Goal: Task Accomplishment & Management: Use online tool/utility

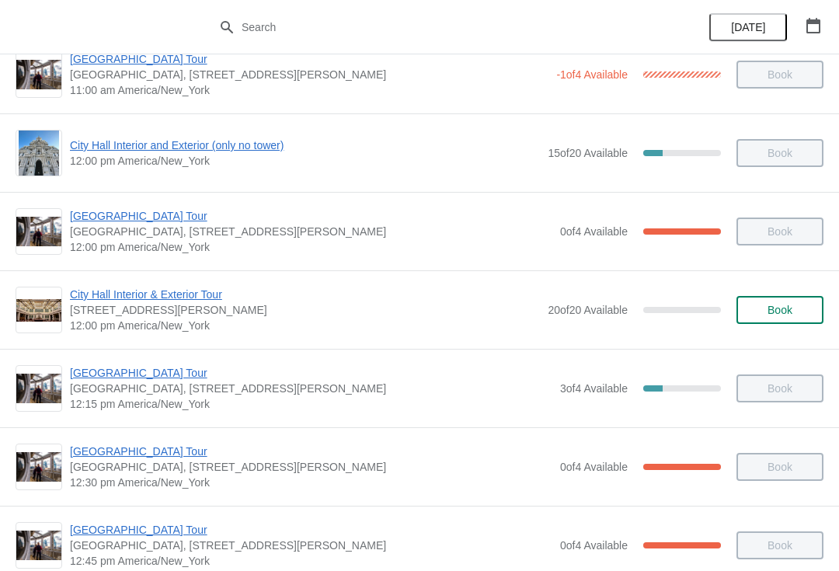
scroll to position [564, 0]
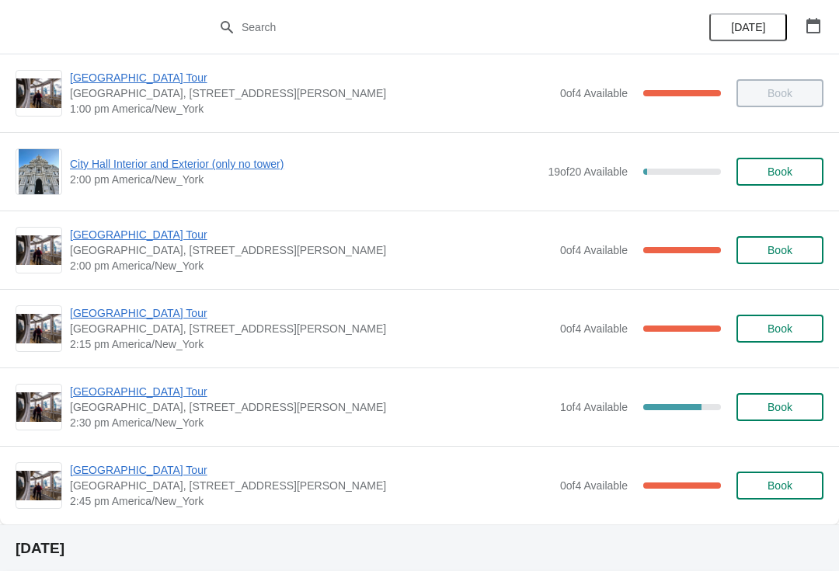
scroll to position [1102, 0]
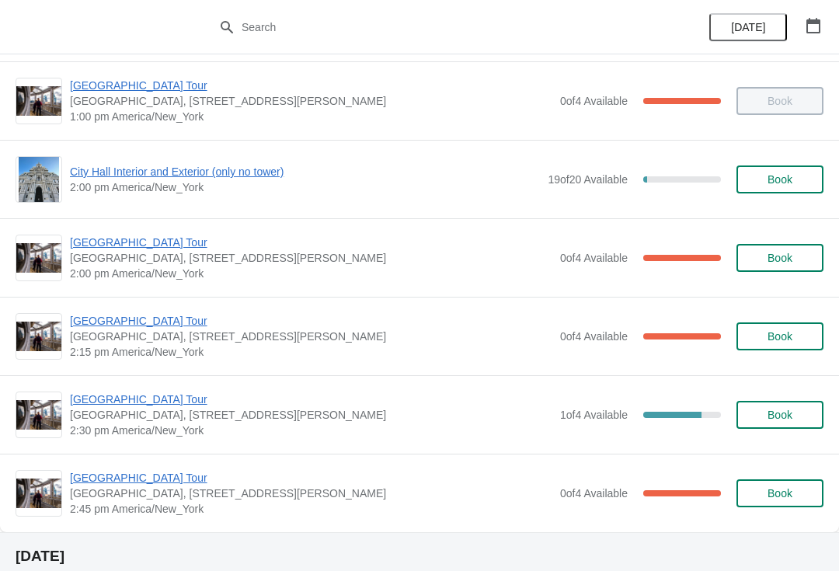
click at [89, 176] on span "City Hall Interior and Exterior (only no tower)" at bounding box center [305, 172] width 470 height 16
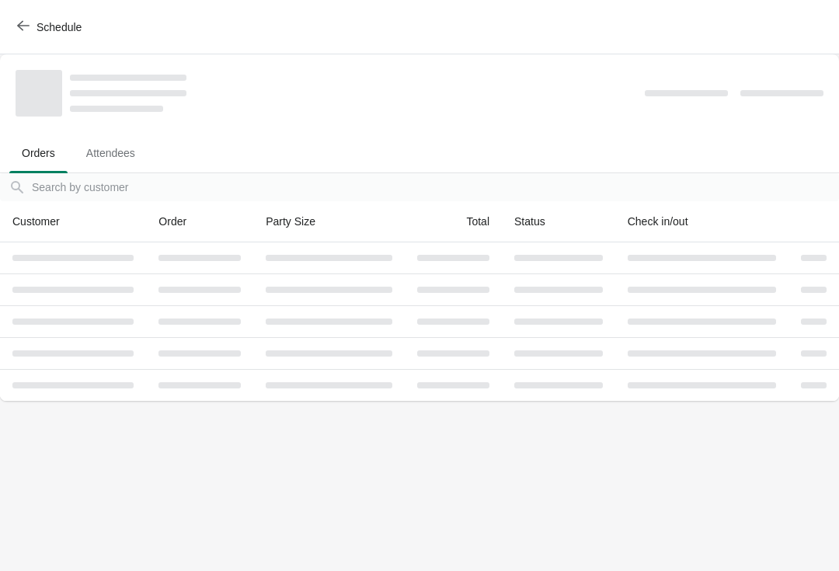
scroll to position [0, 0]
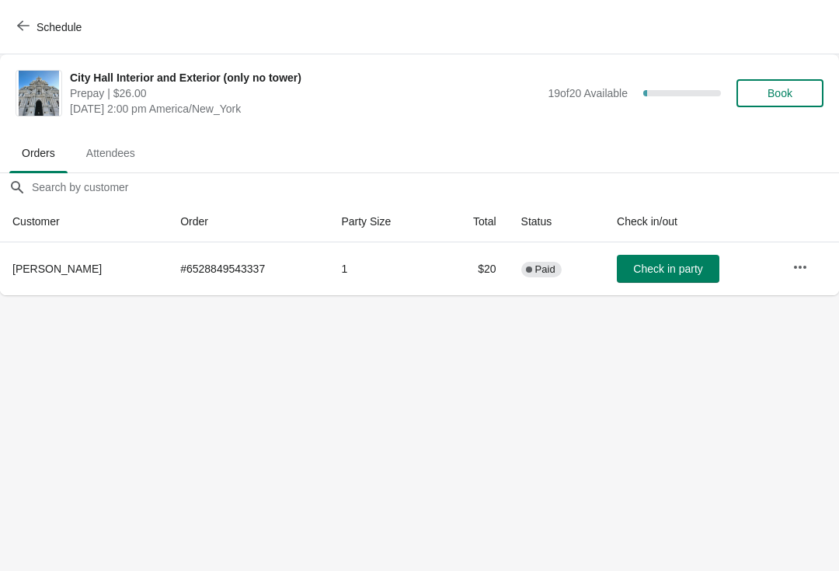
click at [31, 28] on span "Schedule" at bounding box center [50, 26] width 61 height 15
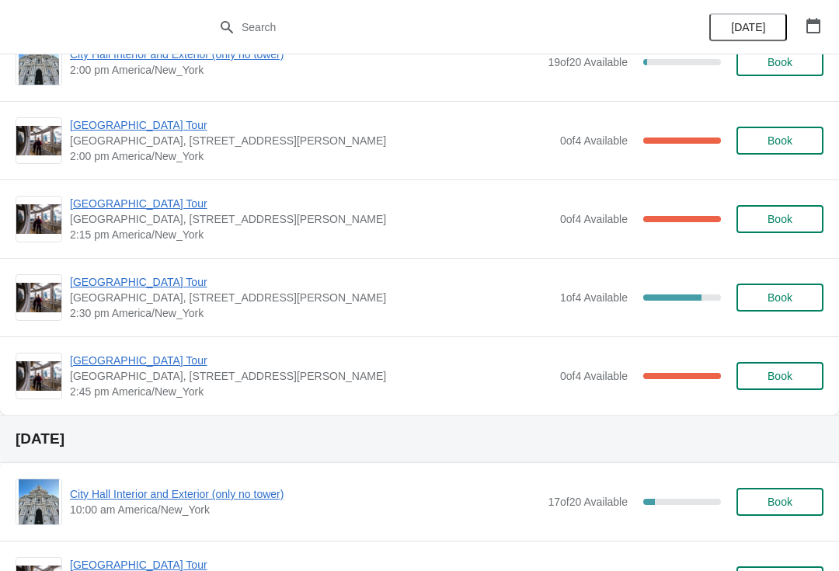
scroll to position [1220, 0]
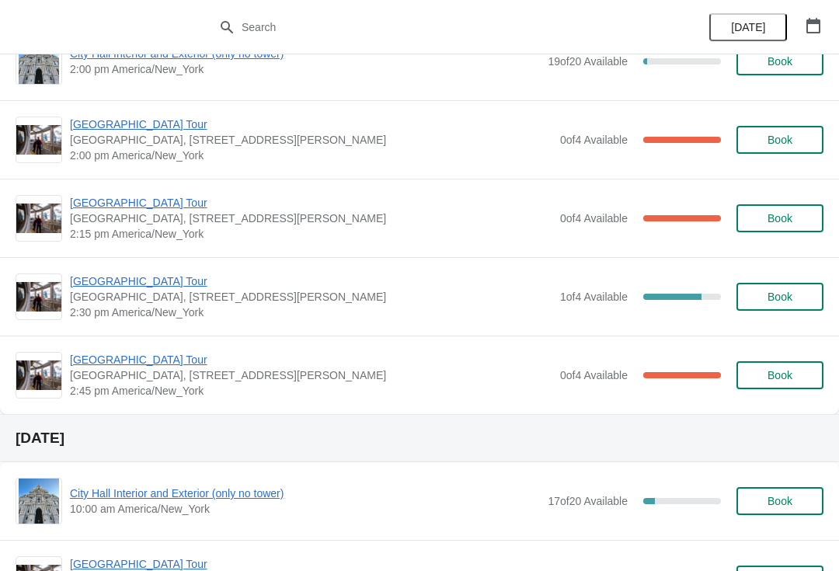
click at [90, 281] on span "[GEOGRAPHIC_DATA] Tour" at bounding box center [311, 282] width 483 height 16
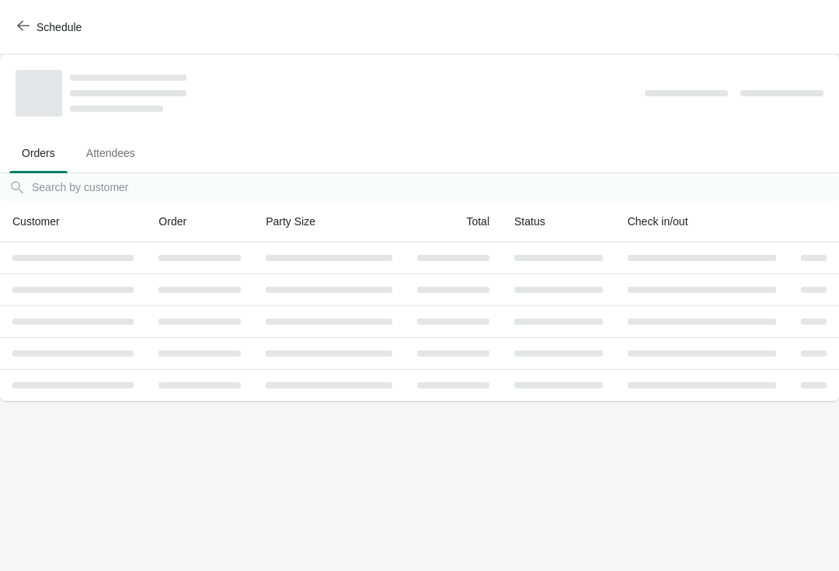
scroll to position [0, 0]
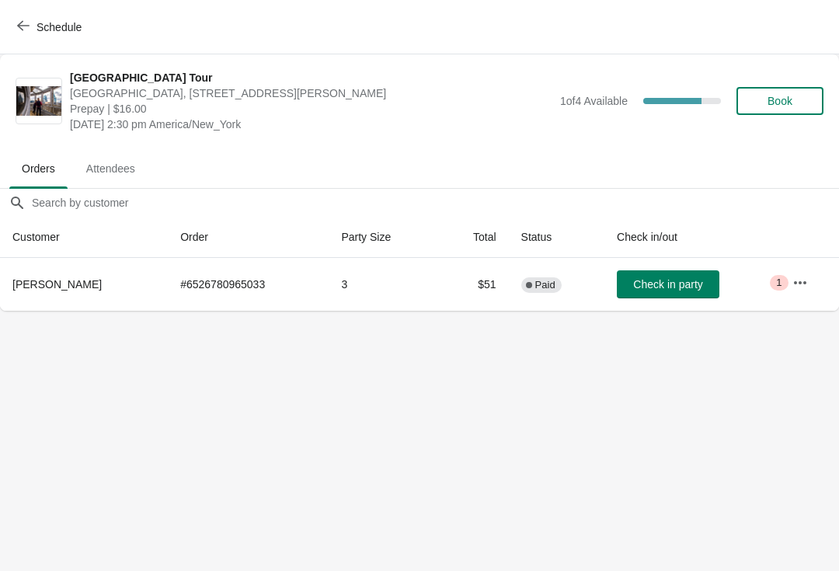
click at [19, 21] on icon "button" at bounding box center [23, 25] width 12 height 12
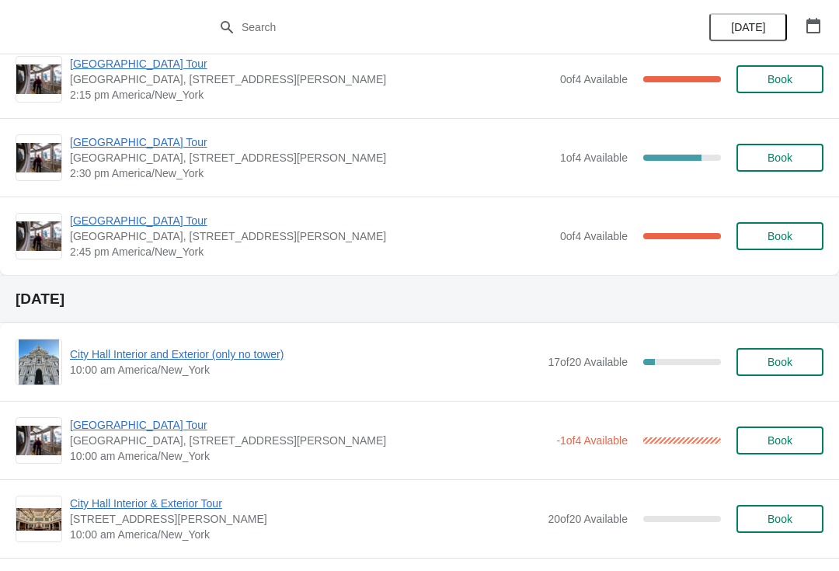
scroll to position [1358, 0]
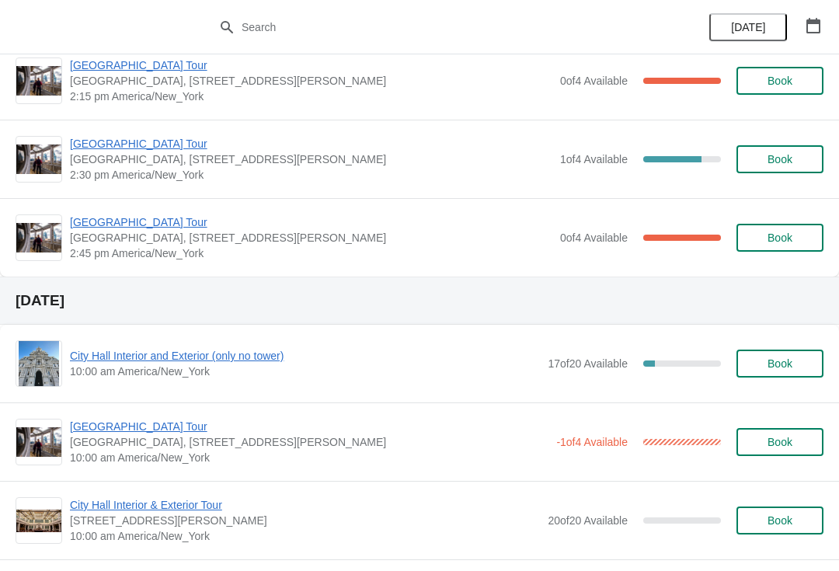
click at [82, 219] on span "[GEOGRAPHIC_DATA] Tour" at bounding box center [311, 223] width 483 height 16
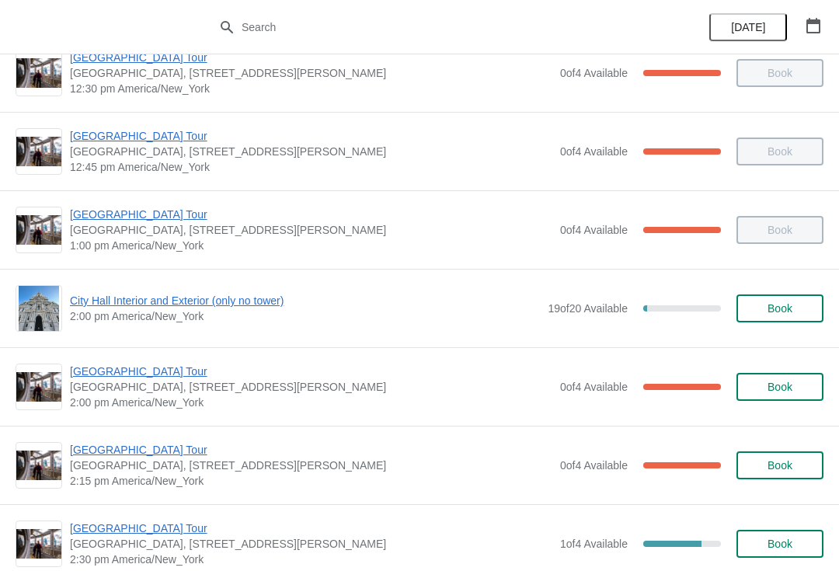
scroll to position [965, 0]
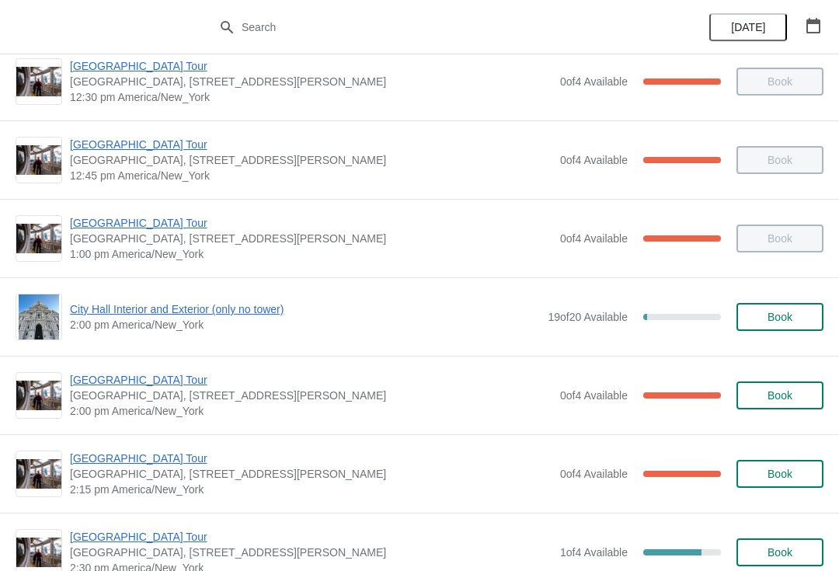
click at [84, 306] on span "City Hall Interior and Exterior (only no tower)" at bounding box center [305, 310] width 470 height 16
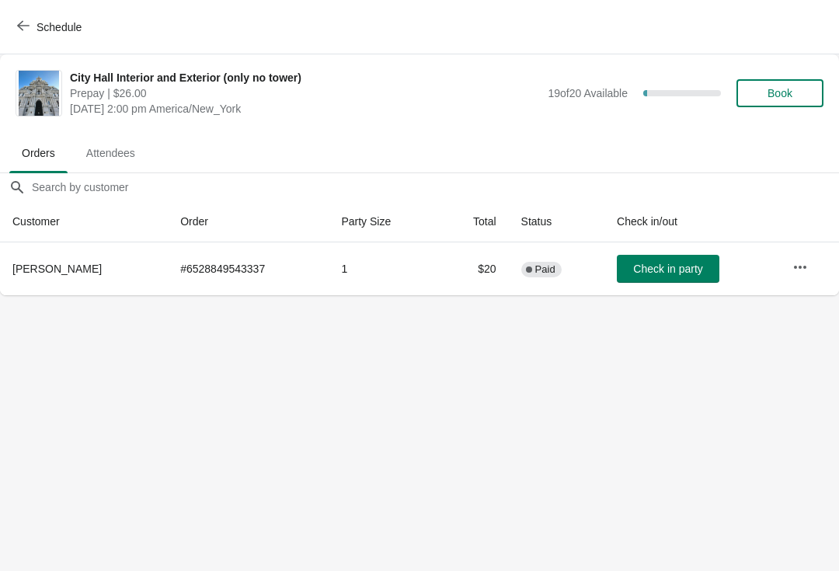
click at [668, 266] on span "Check in party" at bounding box center [668, 269] width 69 height 12
